Goal: Information Seeking & Learning: Learn about a topic

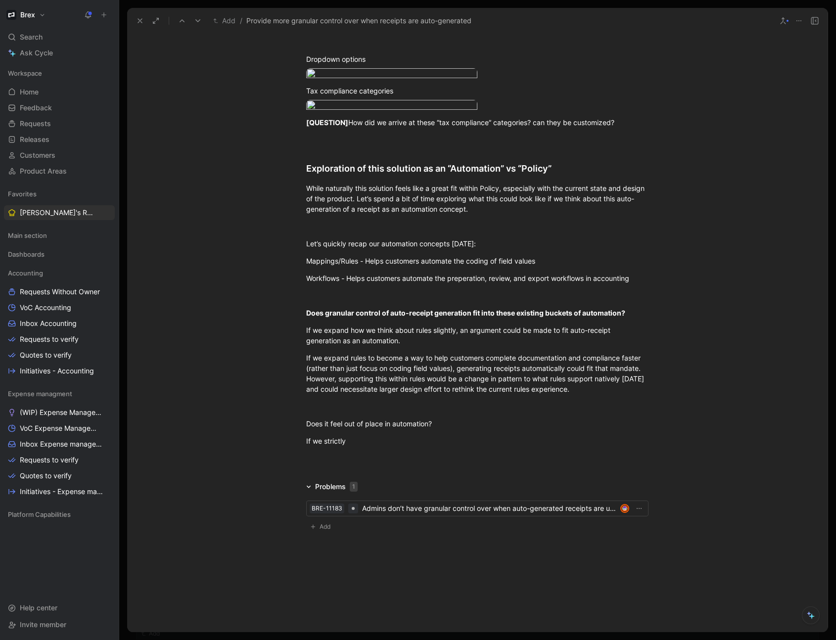
scroll to position [1959, 0]
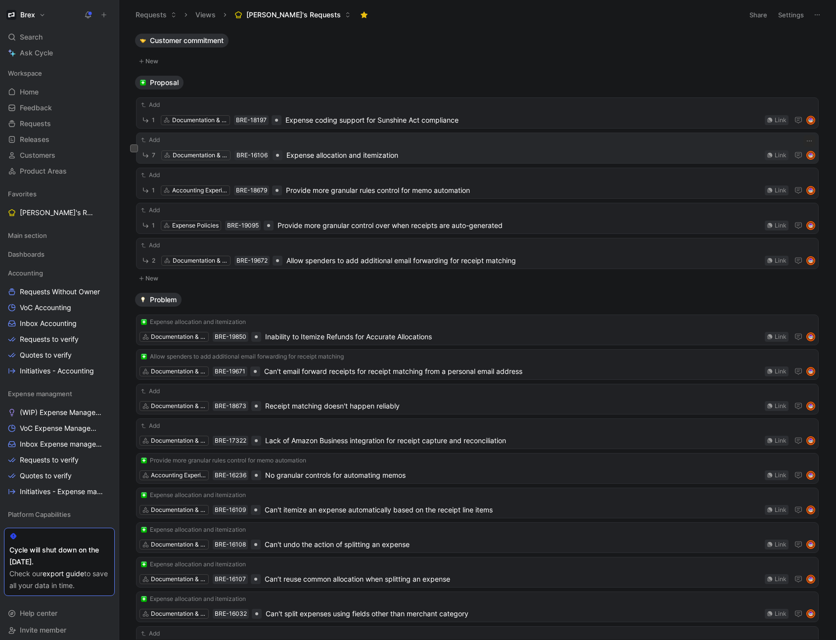
click at [313, 149] on span "Expense allocation and itemization" at bounding box center [523, 155] width 474 height 12
